Goal: Information Seeking & Learning: Check status

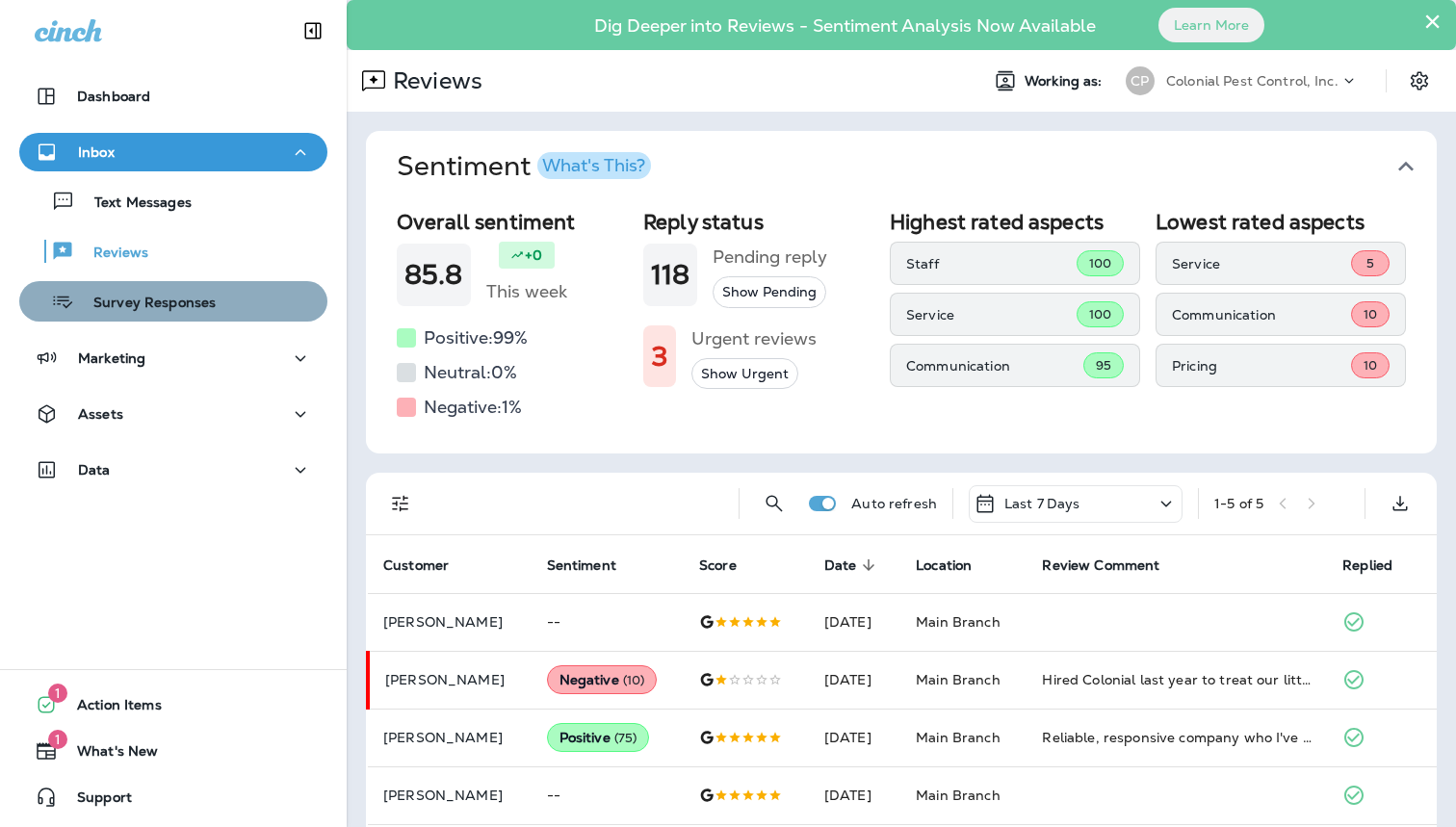
click at [148, 312] on p "Survey Responses" at bounding box center [145, 304] width 142 height 18
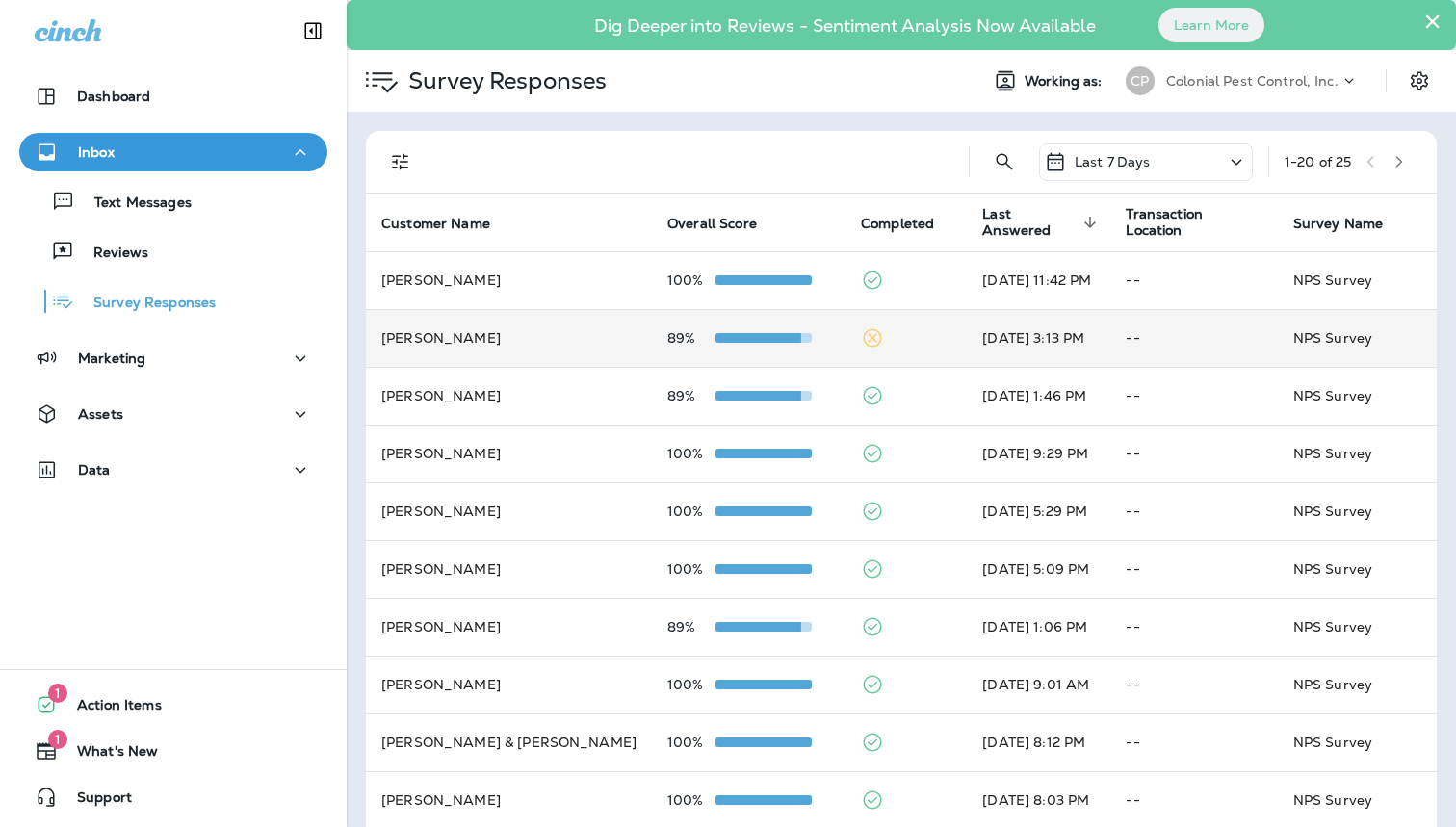
click at [845, 322] on td at bounding box center [905, 338] width 121 height 58
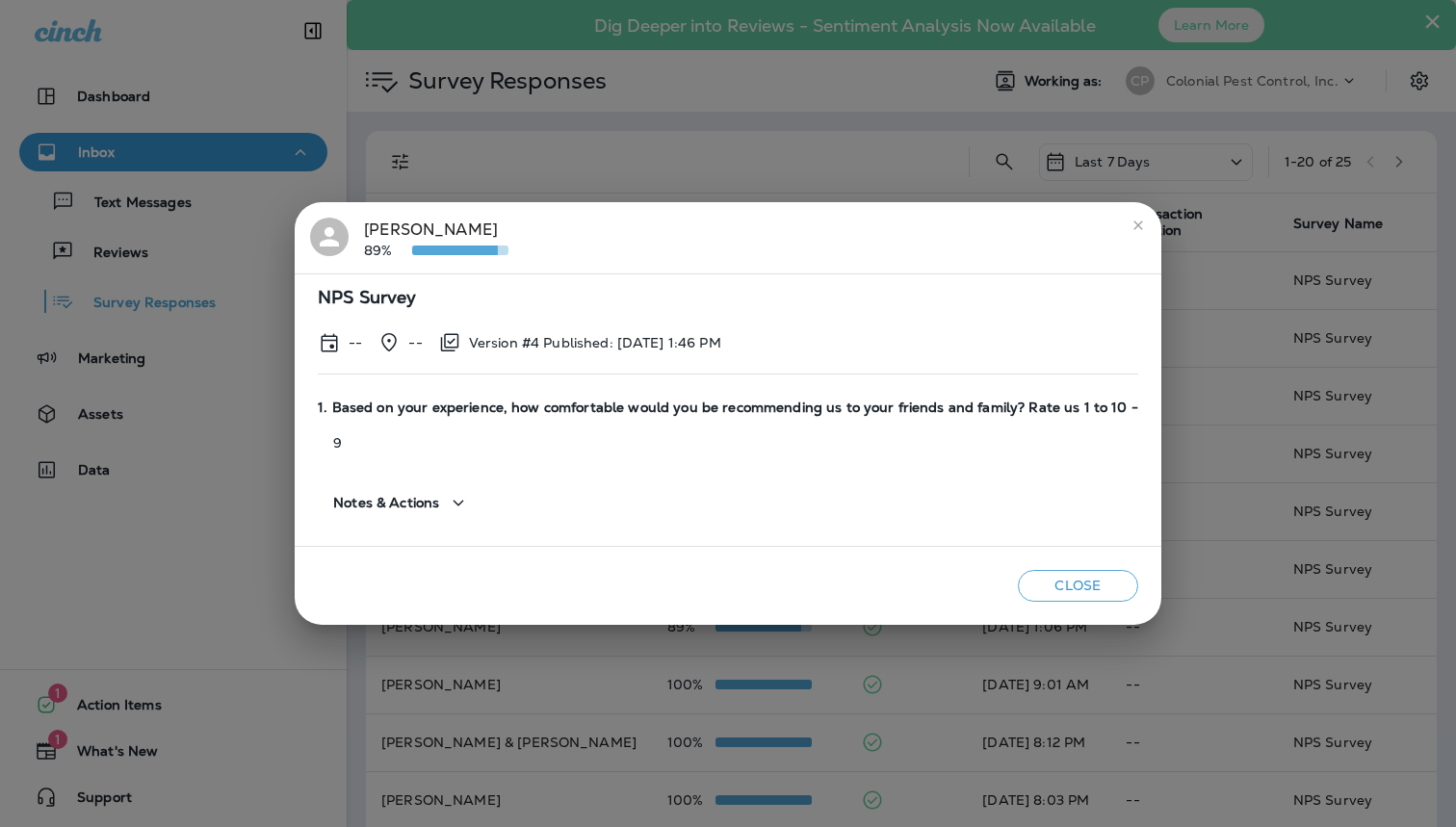
click at [679, 121] on div "[PERSON_NAME] 89% NPS Survey -- -- Version #4 Published: [DATE] 1:46 PM 1. Base…" at bounding box center [728, 414] width 1456 height 827
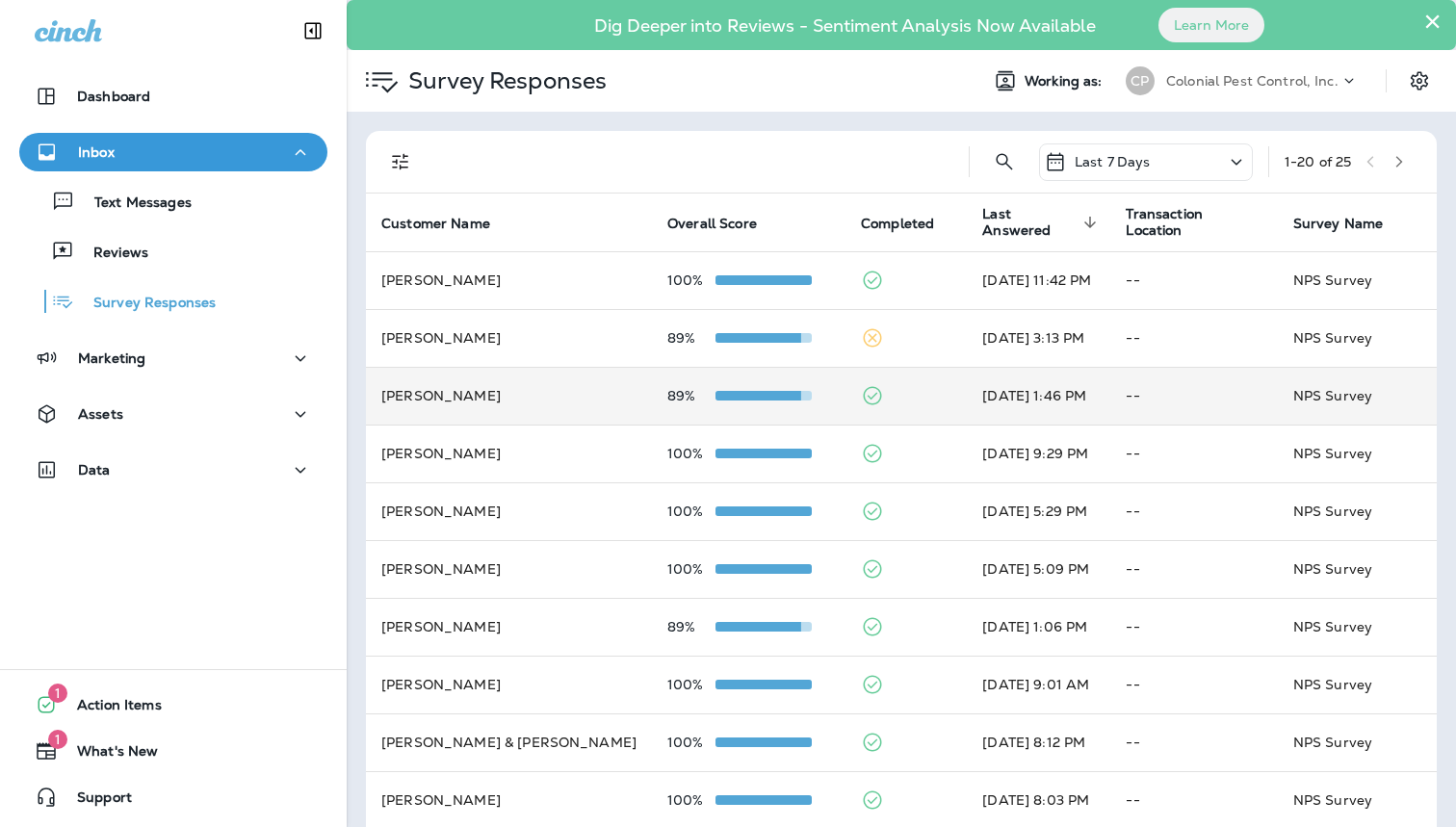
click at [709, 402] on td "89%" at bounding box center [749, 396] width 194 height 58
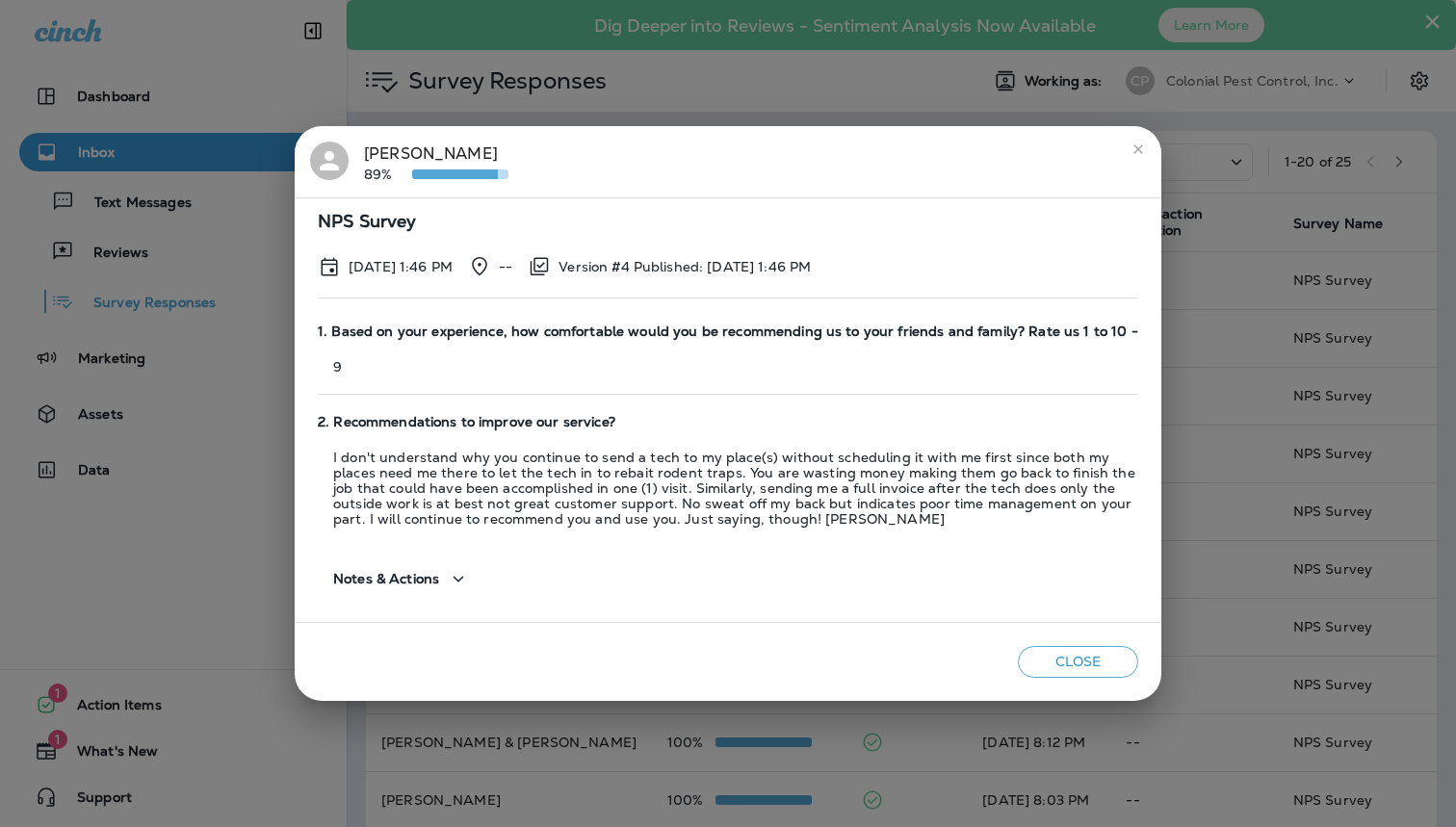
click at [353, 168] on div "[PERSON_NAME] 89%" at bounding box center [727, 162] width 836 height 40
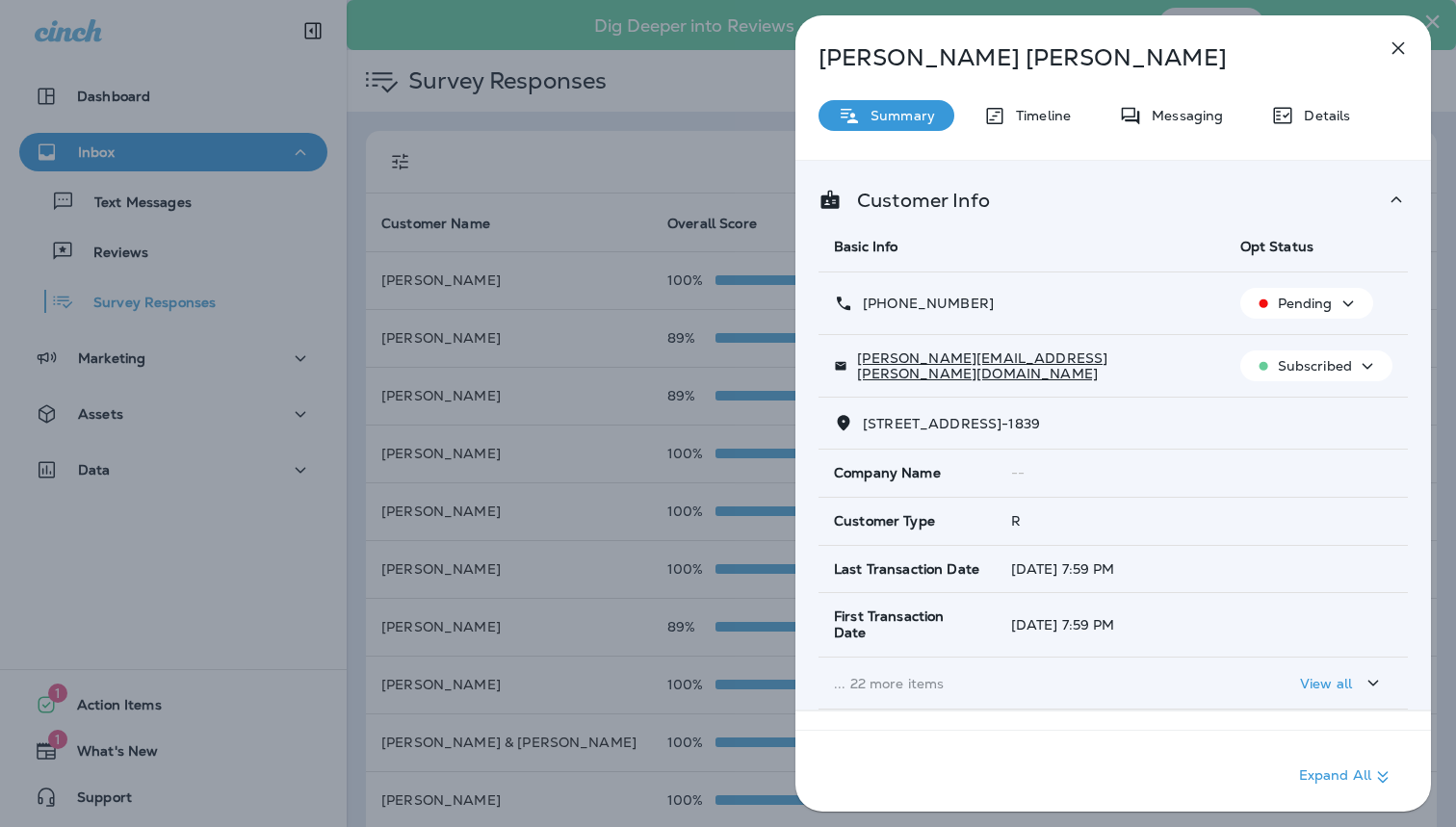
click at [848, 423] on icon at bounding box center [844, 422] width 13 height 15
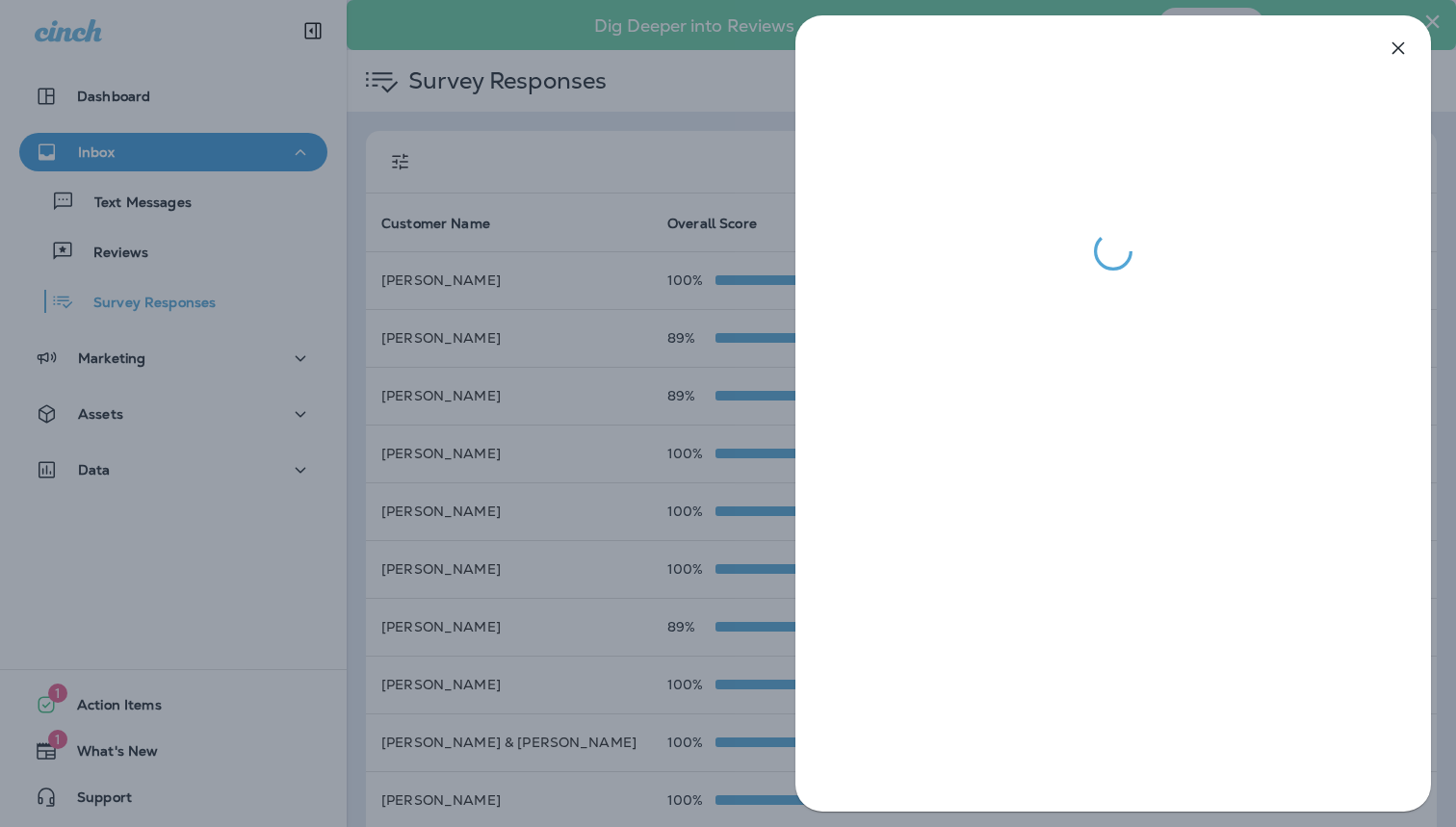
click at [731, 100] on div at bounding box center [728, 414] width 1456 height 827
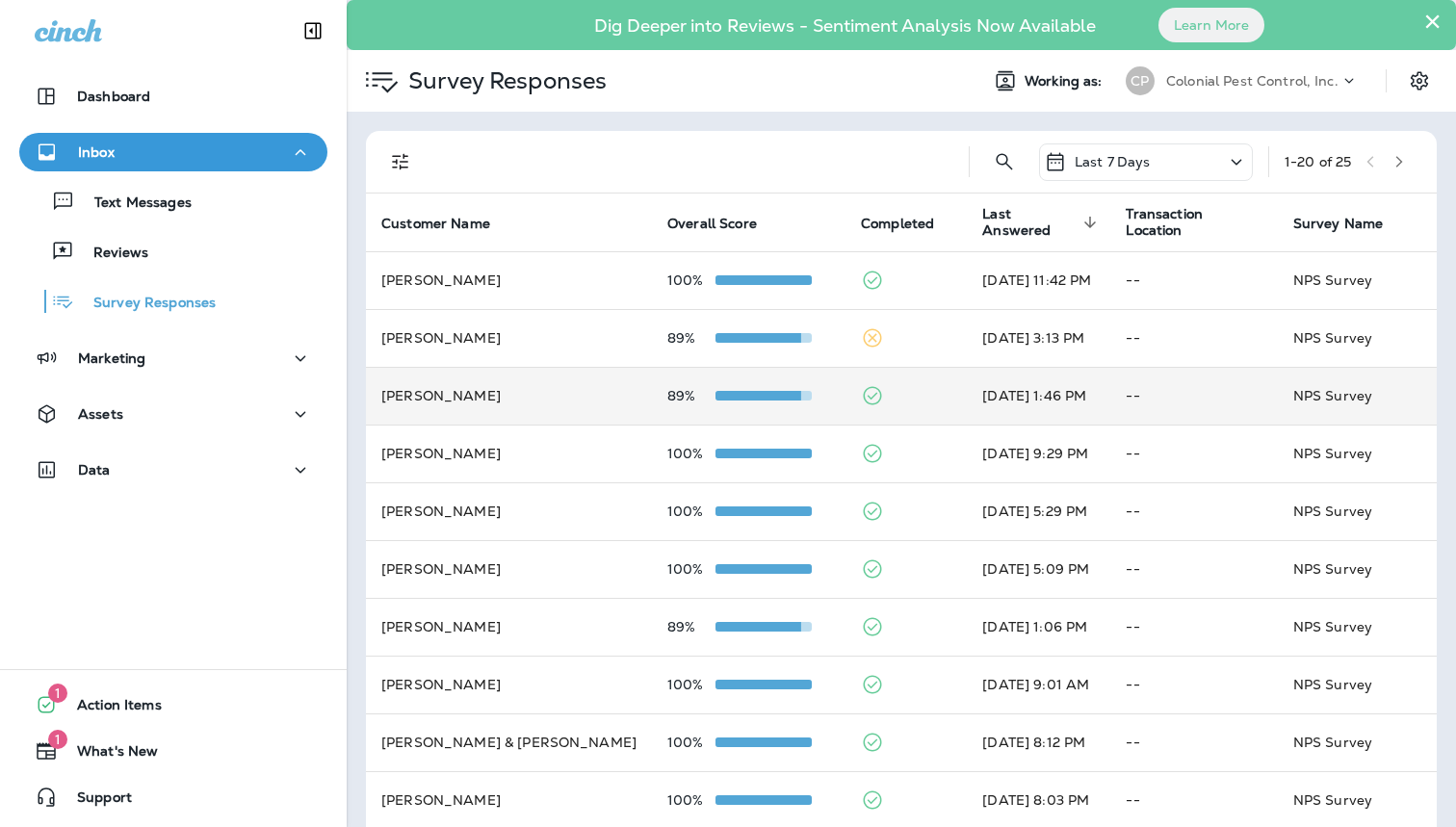
click at [880, 390] on td at bounding box center [905, 396] width 121 height 58
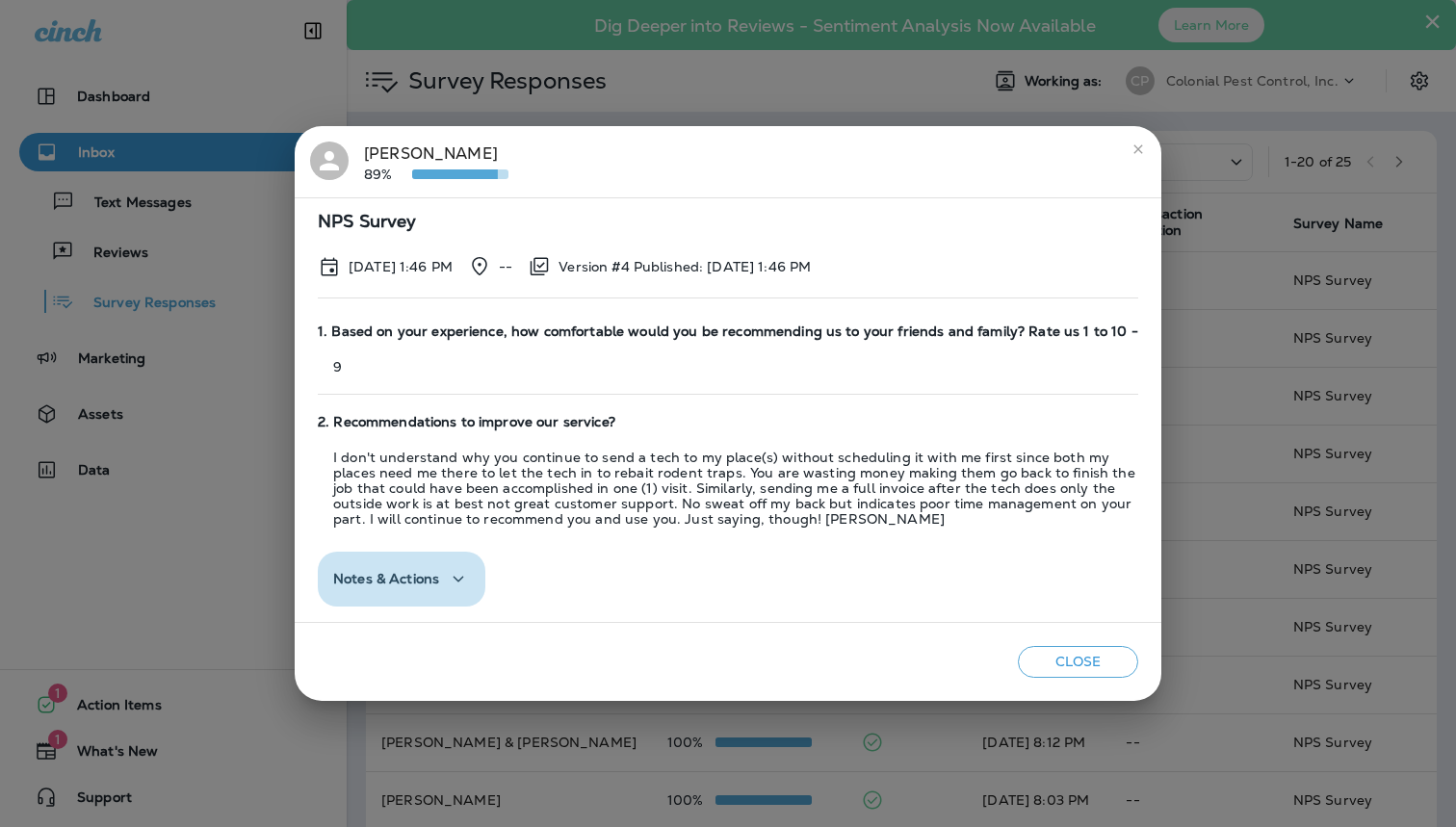
click at [467, 574] on icon "button" at bounding box center [457, 579] width 23 height 24
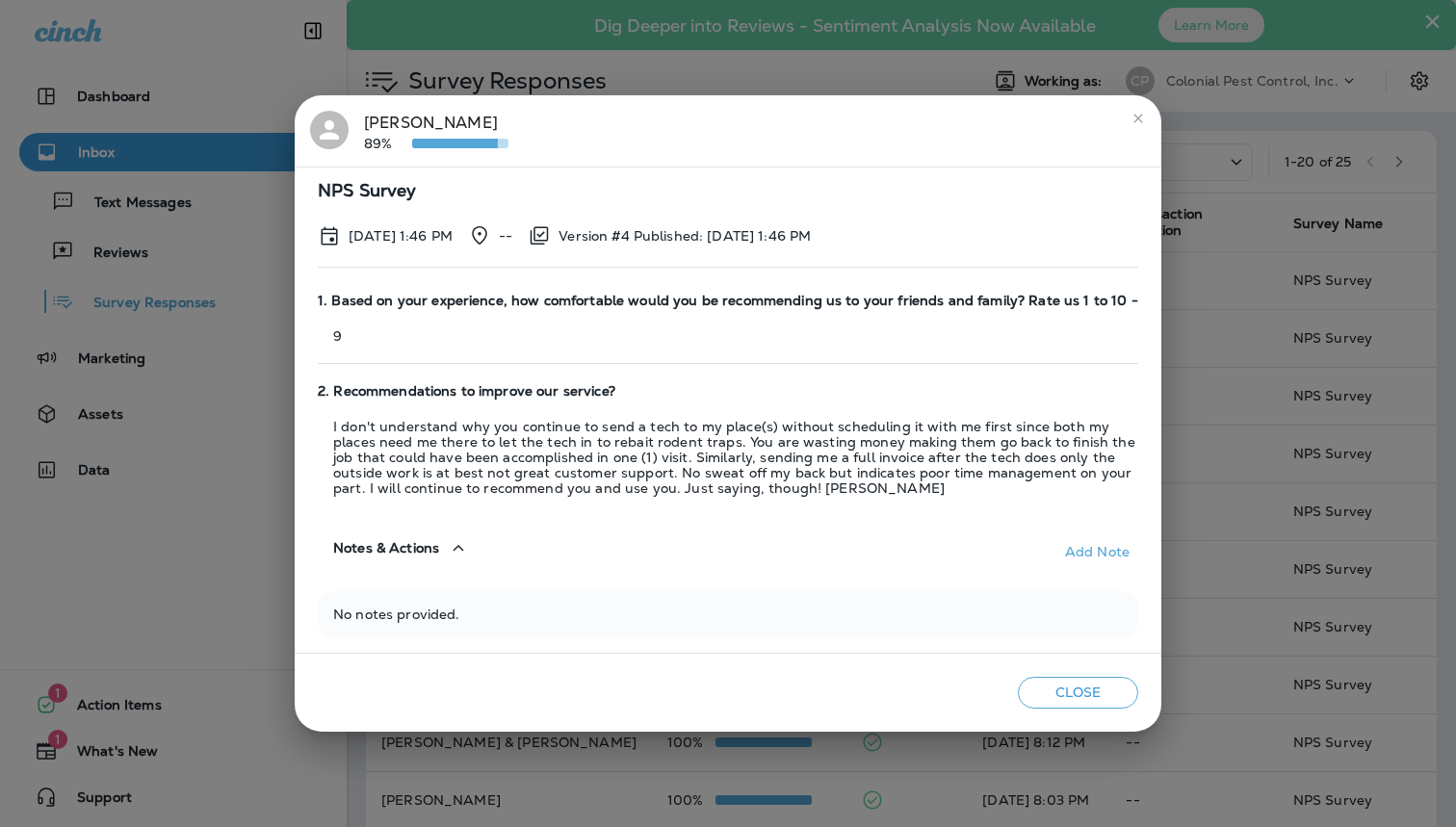
click at [492, 637] on div "No notes provided." at bounding box center [727, 614] width 820 height 46
click at [1046, 695] on button "Close" at bounding box center [1078, 693] width 121 height 32
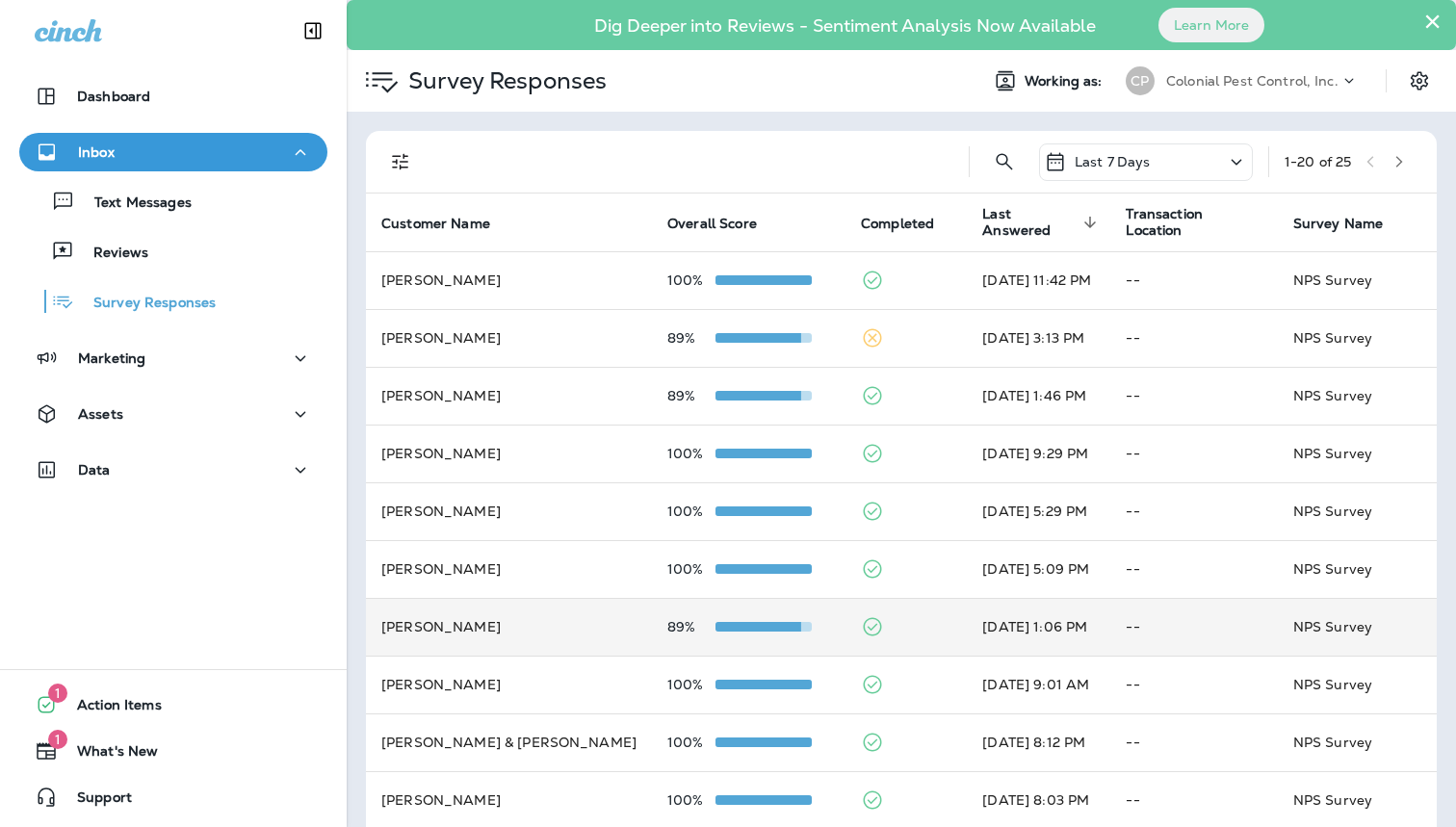
click at [967, 610] on td "[DATE] 1:06 PM" at bounding box center [1039, 627] width 144 height 58
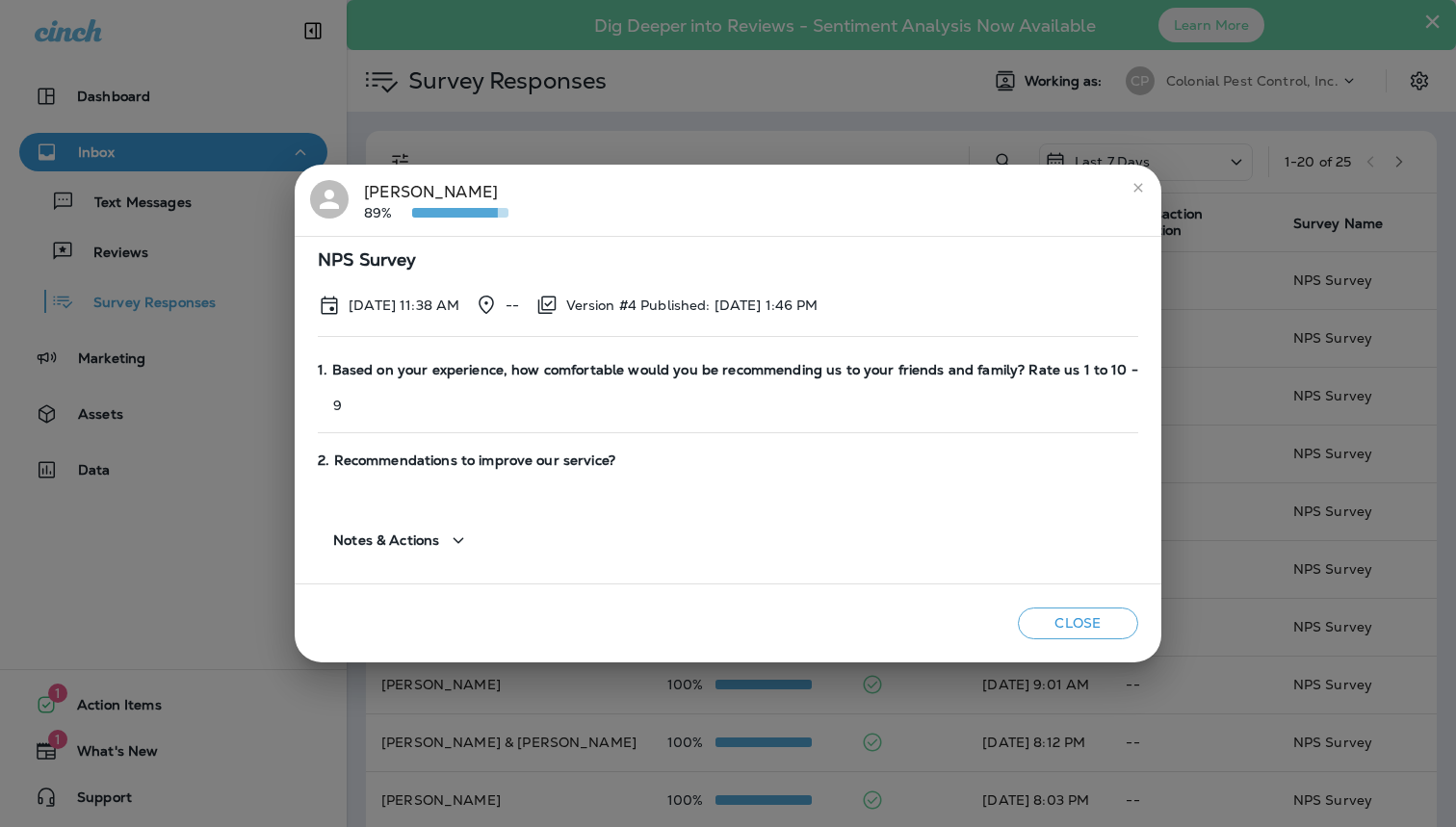
click at [359, 187] on div "[PERSON_NAME] 89%" at bounding box center [727, 200] width 836 height 40
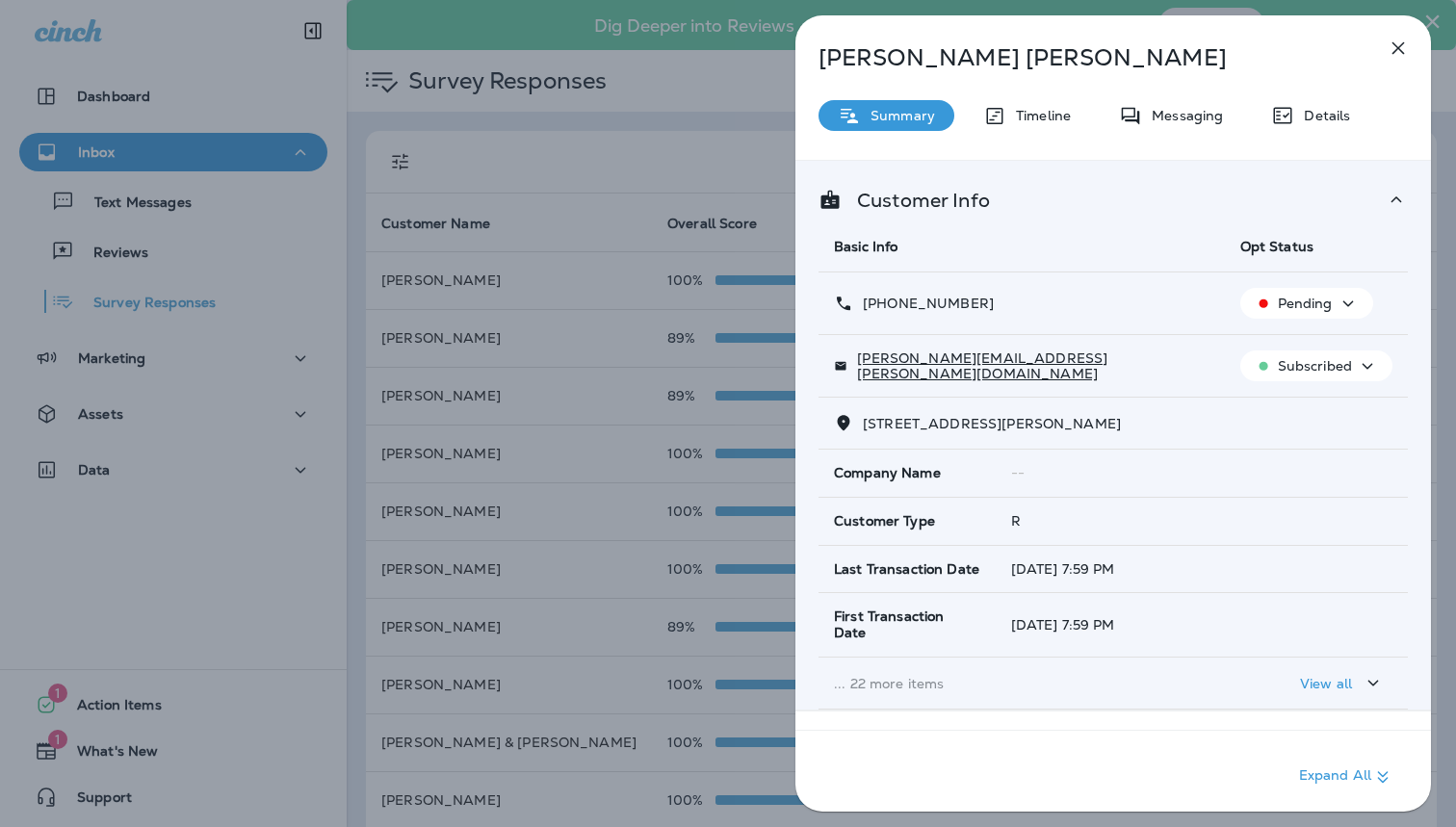
click at [485, 211] on div "[PERSON_NAME] Summary Timeline Messaging Details Customer Info Basic Info Opt S…" at bounding box center [728, 414] width 1456 height 827
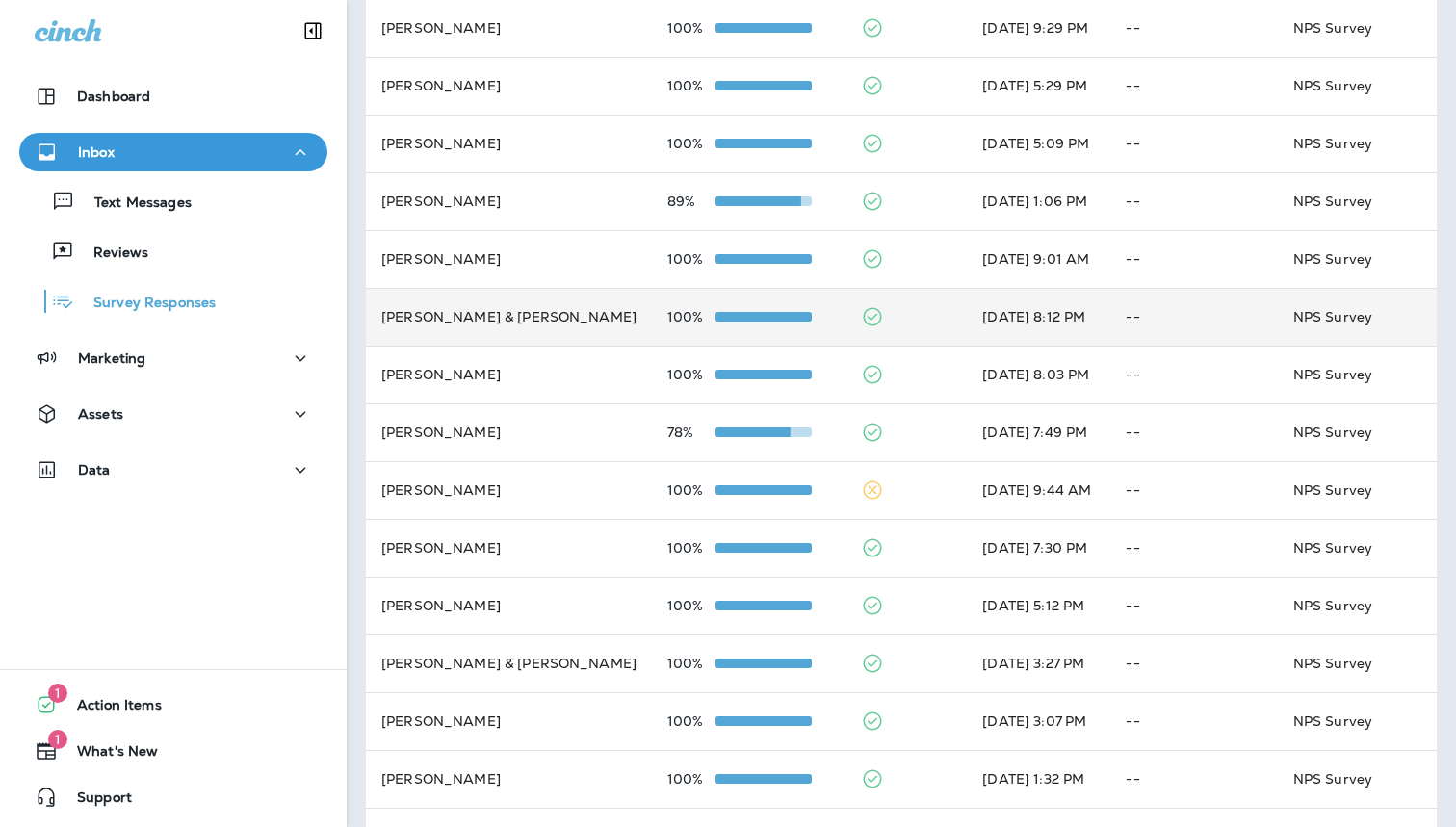
scroll to position [430, 0]
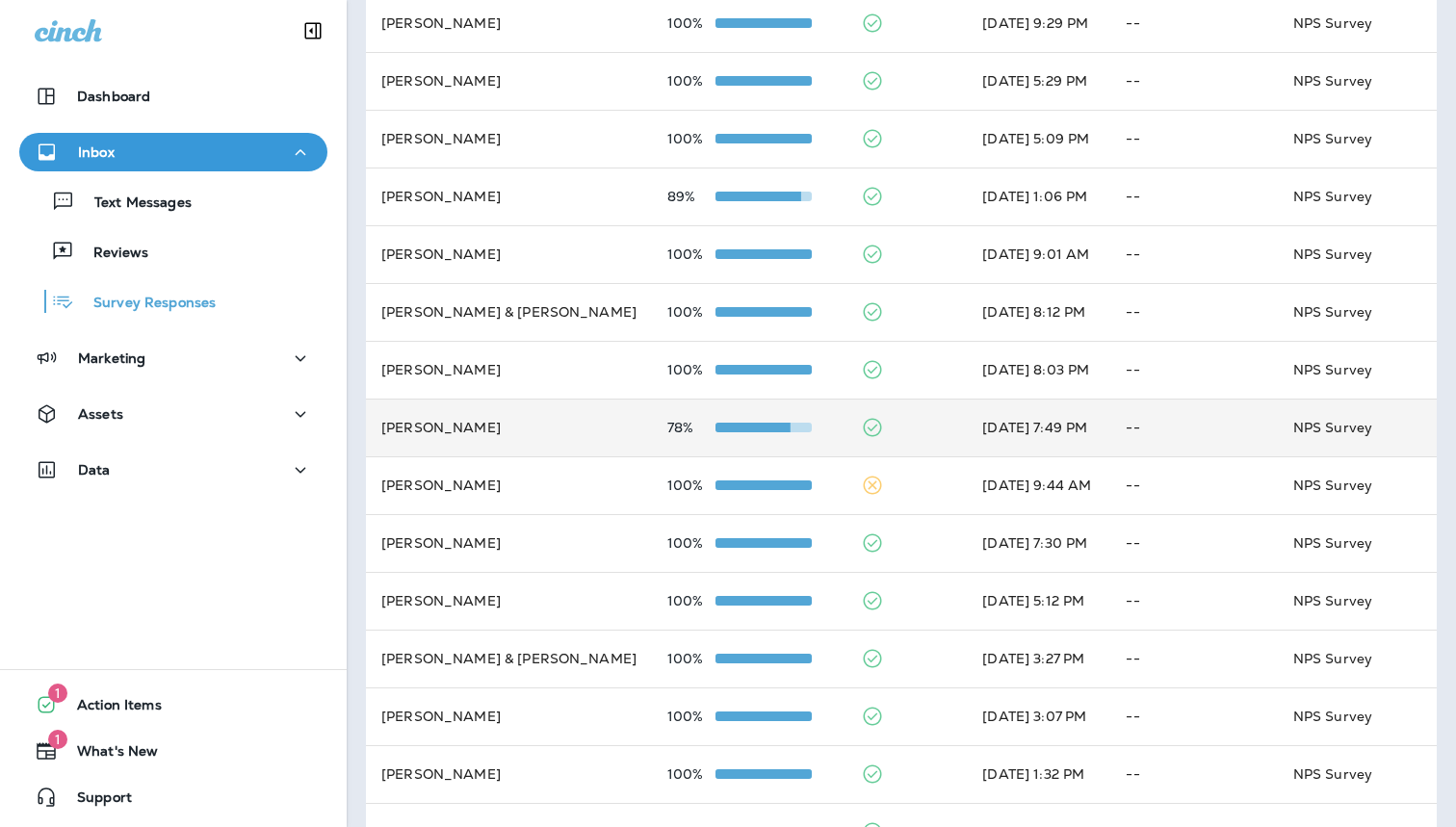
click at [568, 407] on td "[PERSON_NAME]" at bounding box center [508, 427] width 286 height 58
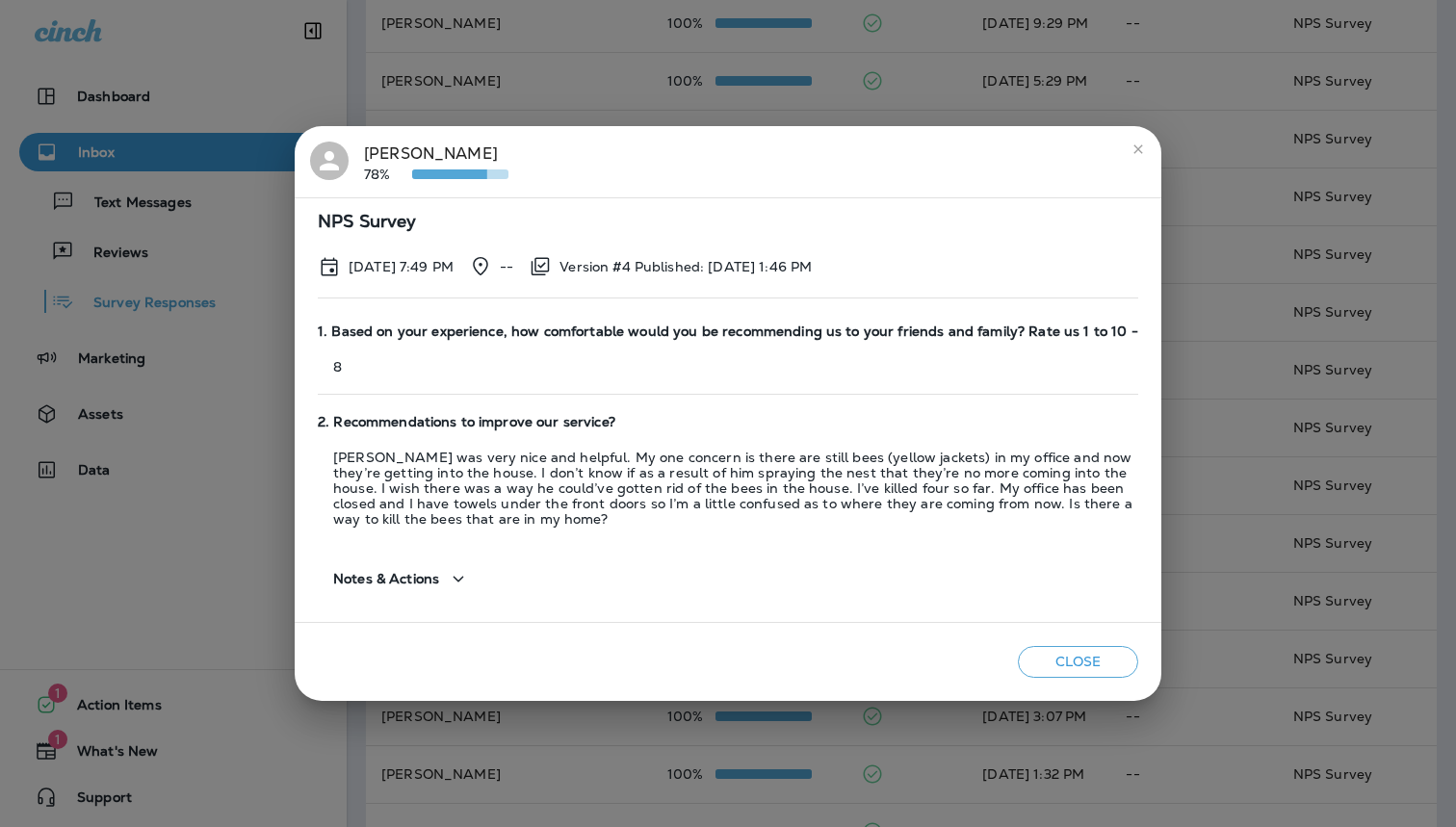
click at [476, 78] on div "[PERSON_NAME] 78% NPS Survey [DATE] 7:49 PM -- Version #4 Published: [DATE] 1:4…" at bounding box center [728, 414] width 1456 height 827
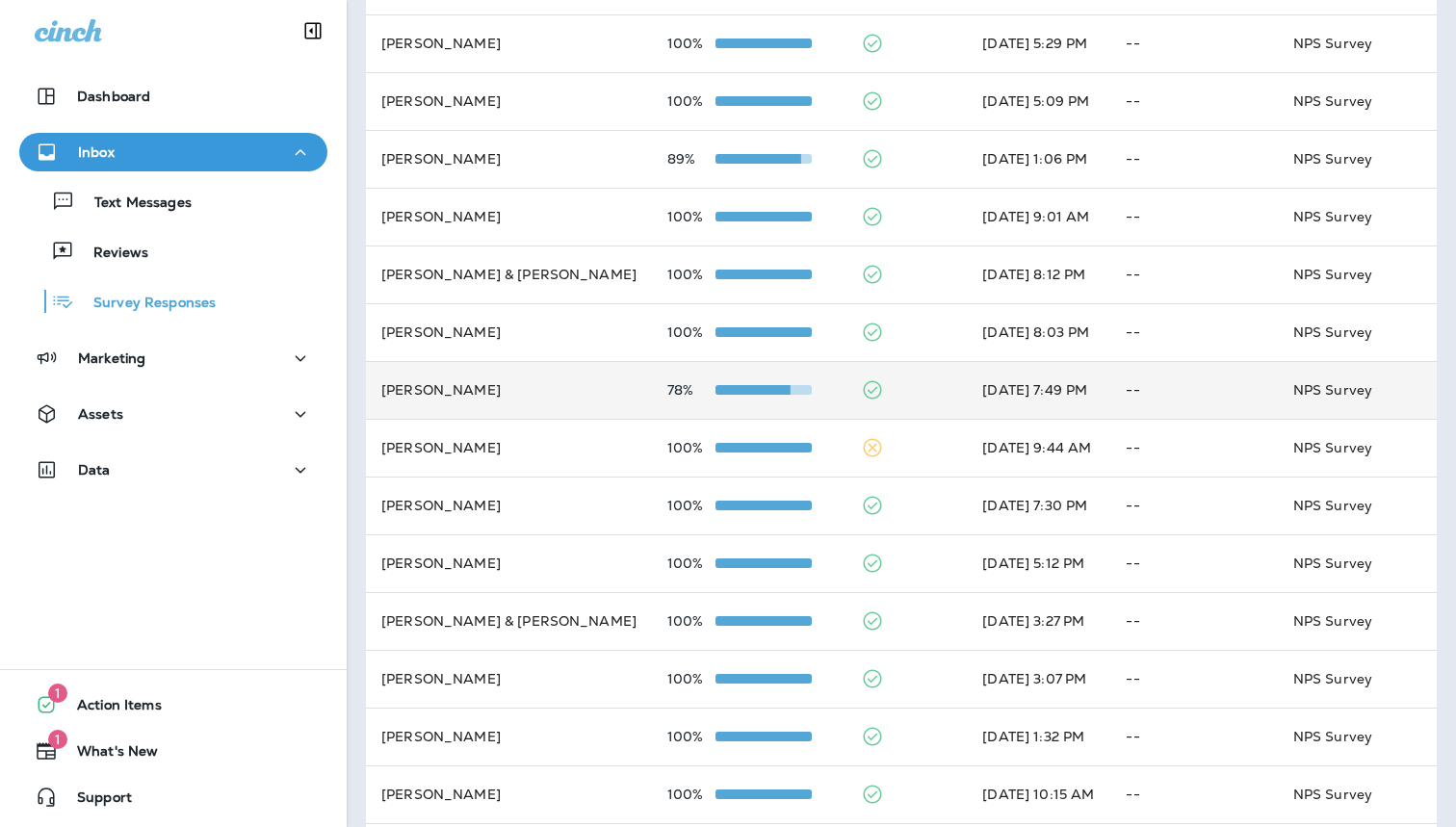
scroll to position [163, 0]
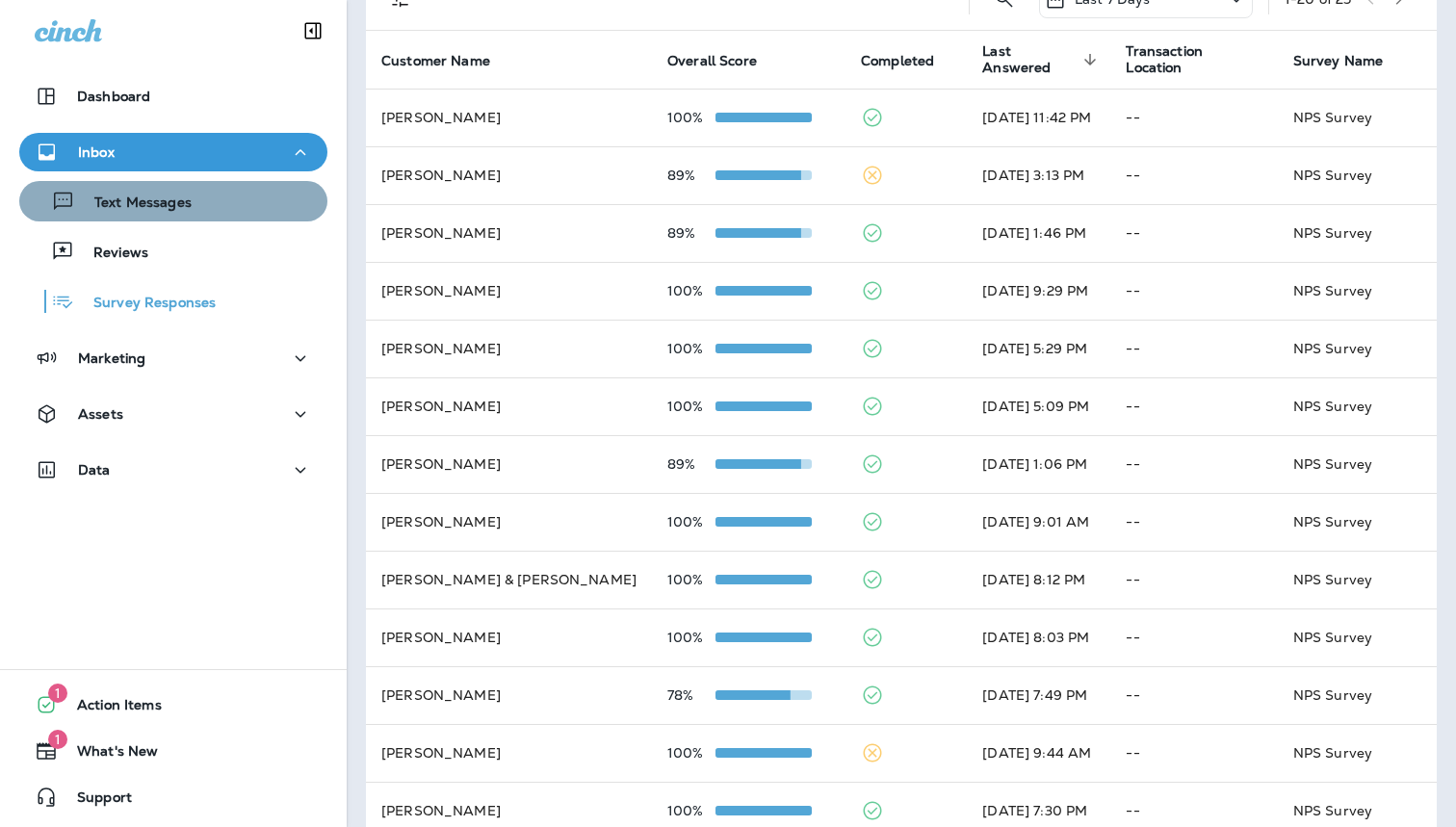
click at [236, 215] on div "Text Messages" at bounding box center [173, 201] width 293 height 29
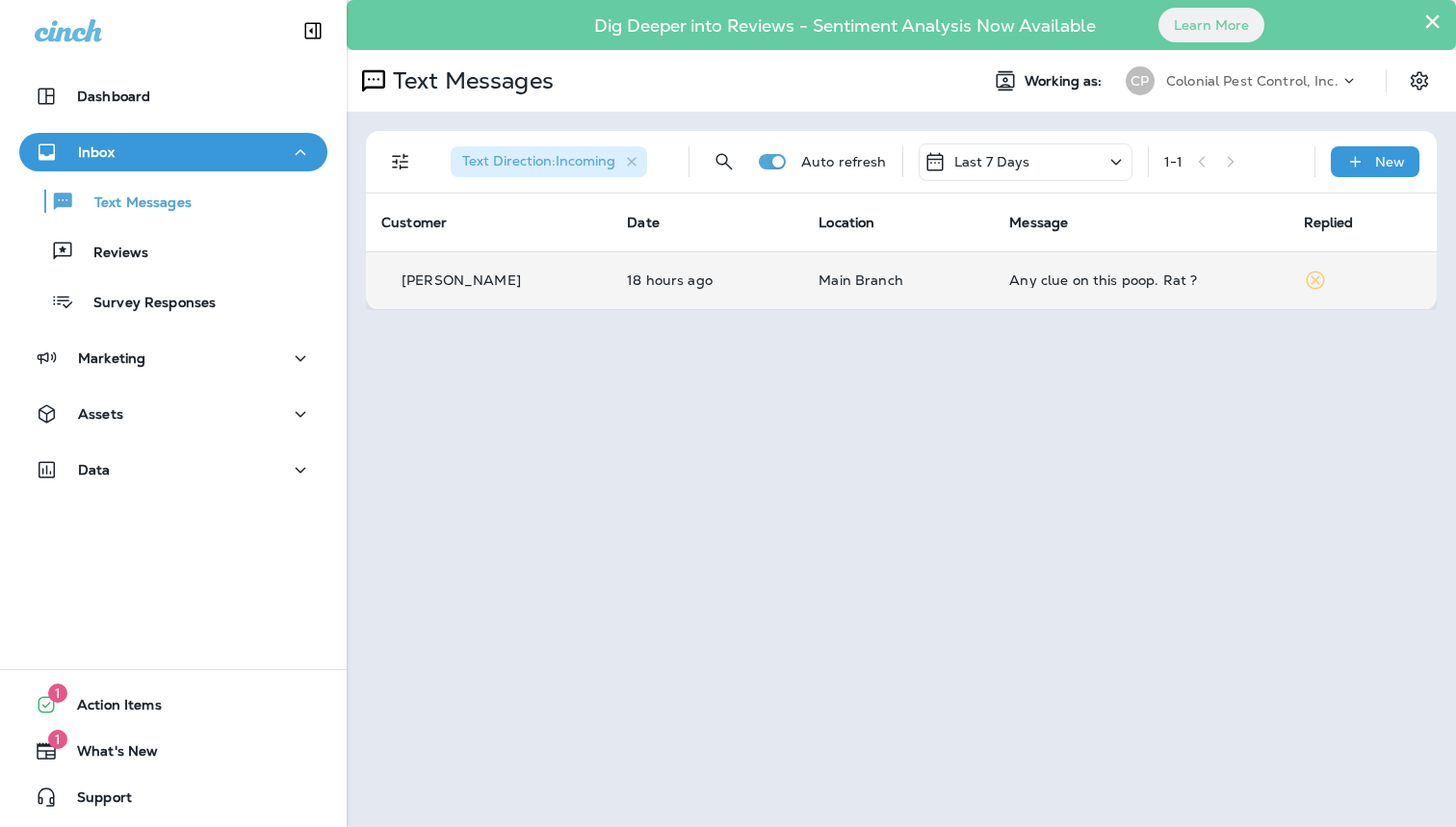
click at [558, 271] on div "[PERSON_NAME]" at bounding box center [488, 281] width 215 height 20
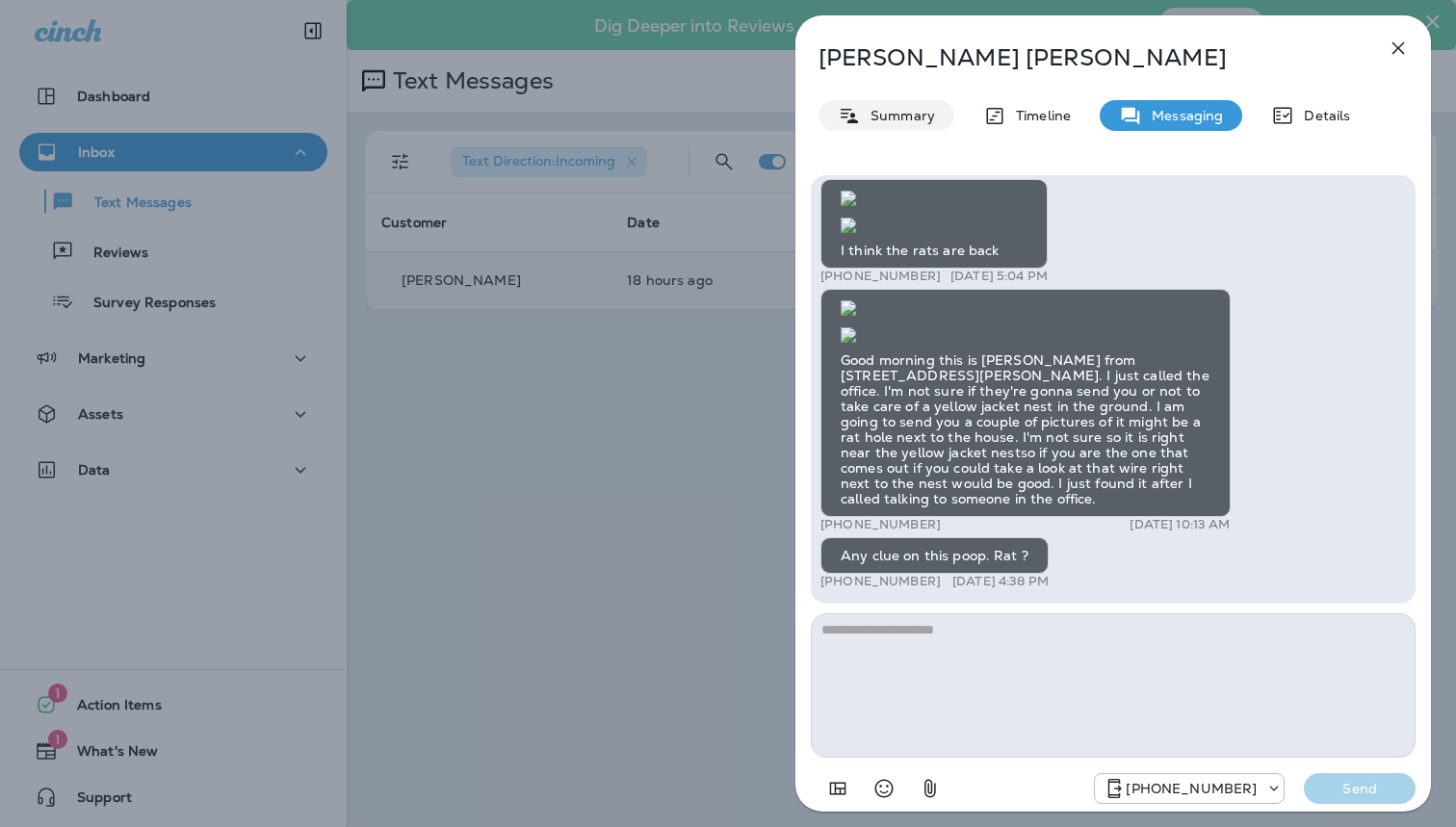
click at [885, 103] on div "Summary" at bounding box center [886, 115] width 136 height 31
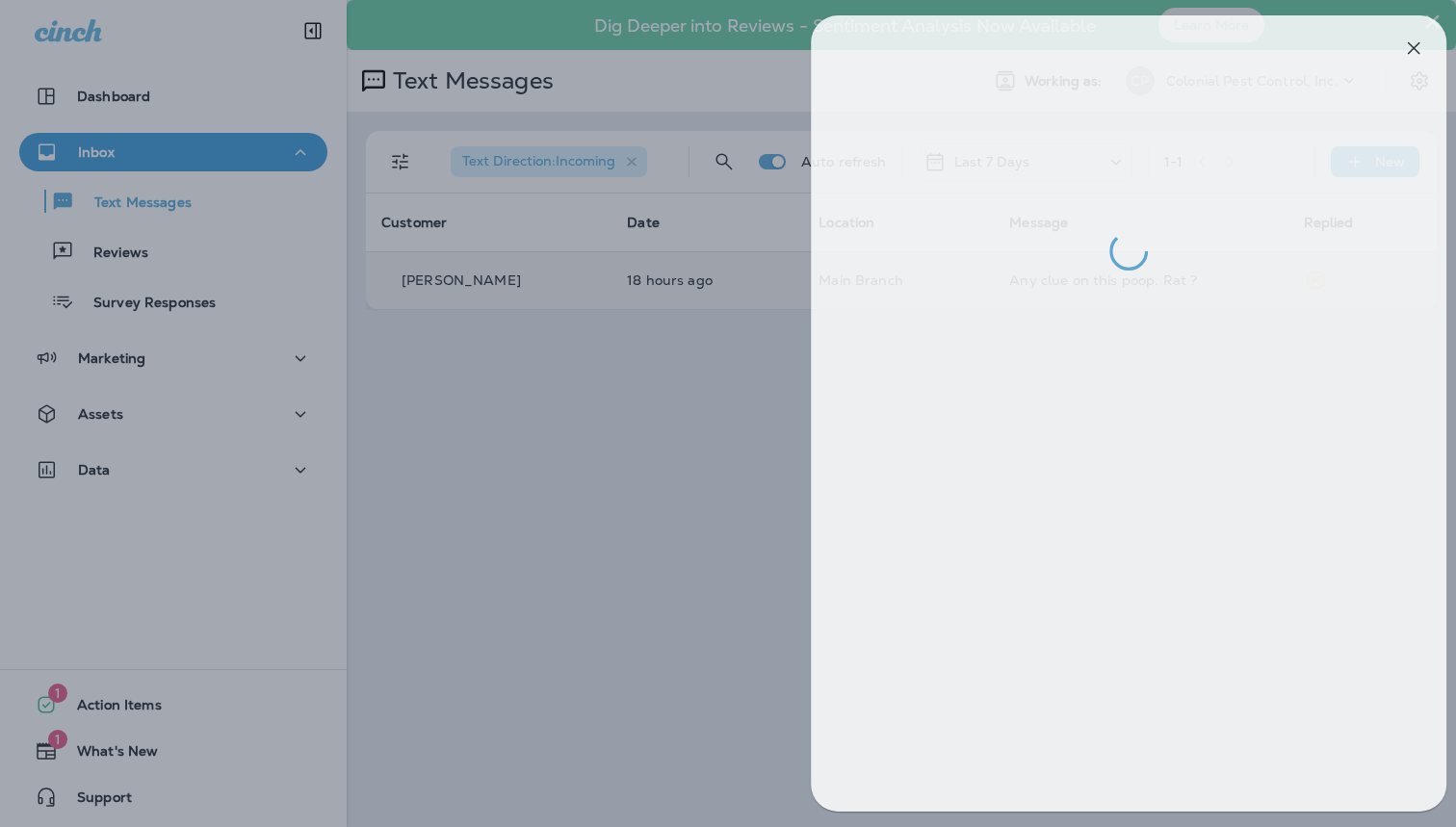
click at [728, 359] on div at bounding box center [743, 414] width 1456 height 827
